Goal: Task Accomplishment & Management: Manage account settings

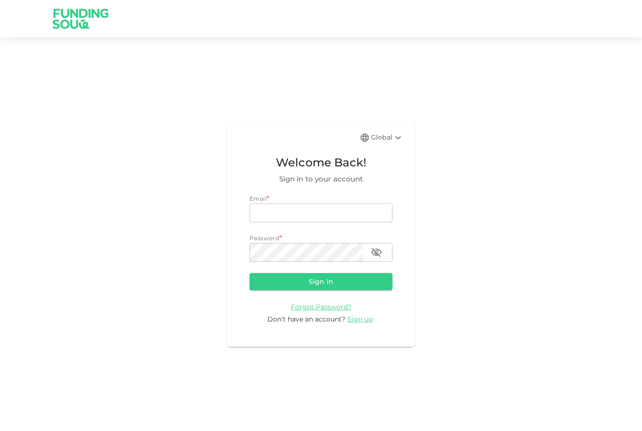
click at [361, 222] on input "email" at bounding box center [321, 212] width 143 height 19
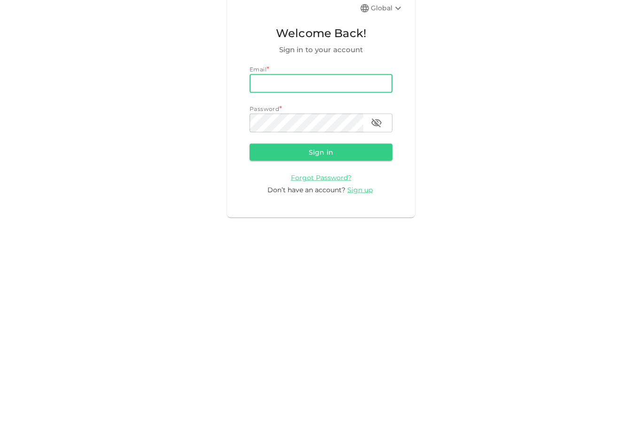
type input "[PERSON_NAME][EMAIL_ADDRESS][DOMAIN_NAME]"
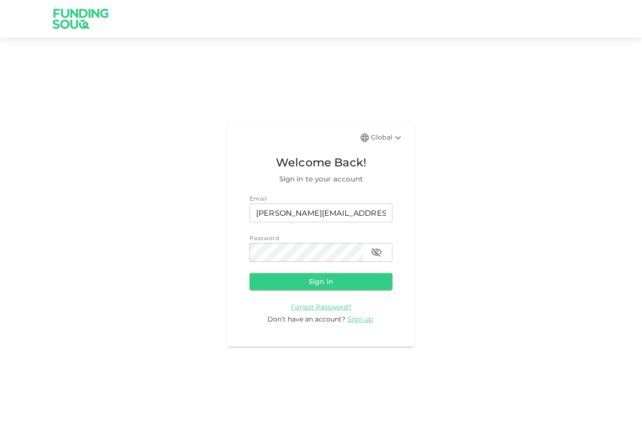
click at [367, 273] on button "Sign in" at bounding box center [321, 281] width 143 height 17
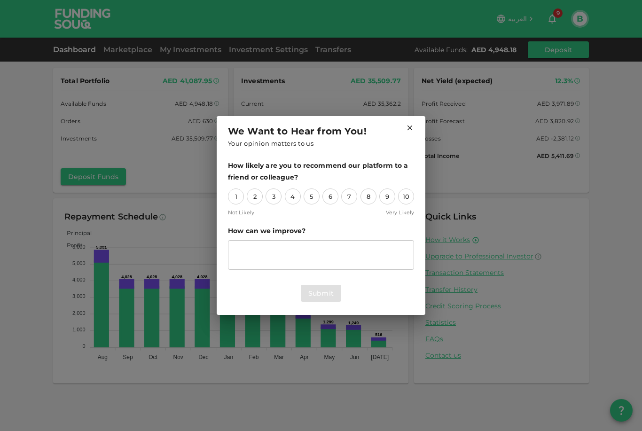
click at [407, 130] on icon at bounding box center [410, 128] width 8 height 8
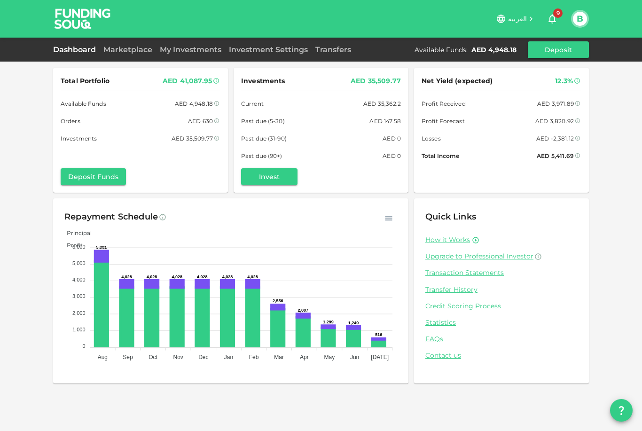
click at [505, 19] on icon at bounding box center [501, 19] width 8 height 8
click at [517, 20] on span "العربية" at bounding box center [517, 19] width 19 height 8
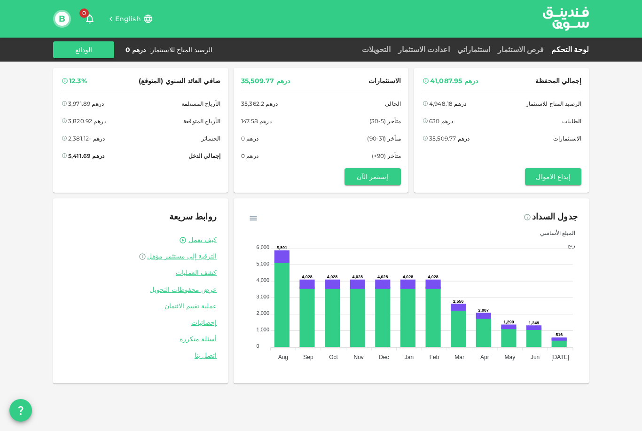
click at [122, 23] on span "English" at bounding box center [128, 19] width 26 height 8
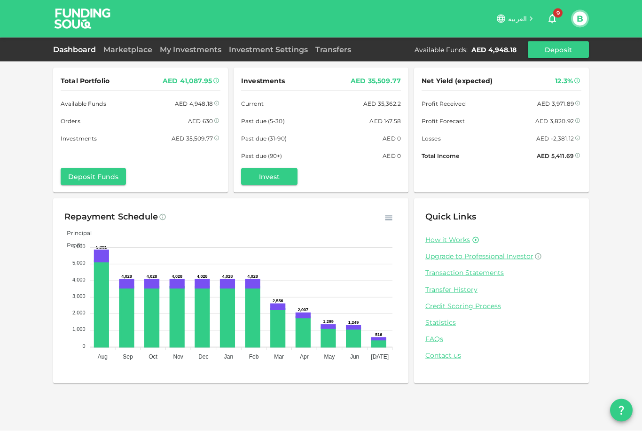
scroll to position [0, 0]
